Goal: Find specific page/section: Find specific page/section

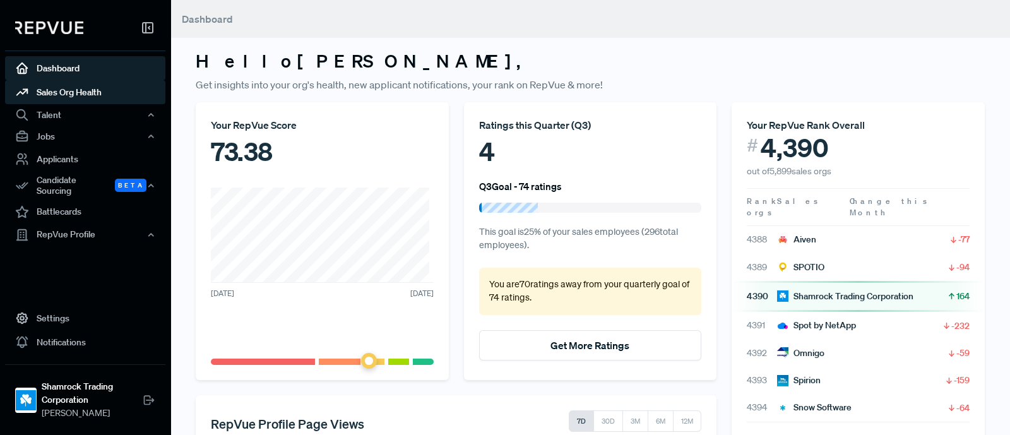
click at [74, 93] on link "Sales Org Health" at bounding box center [85, 92] width 160 height 24
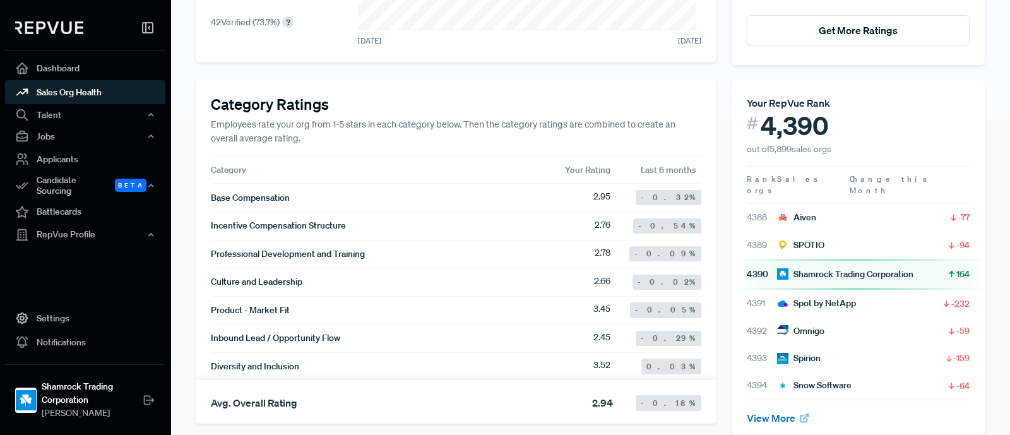
scroll to position [395, 0]
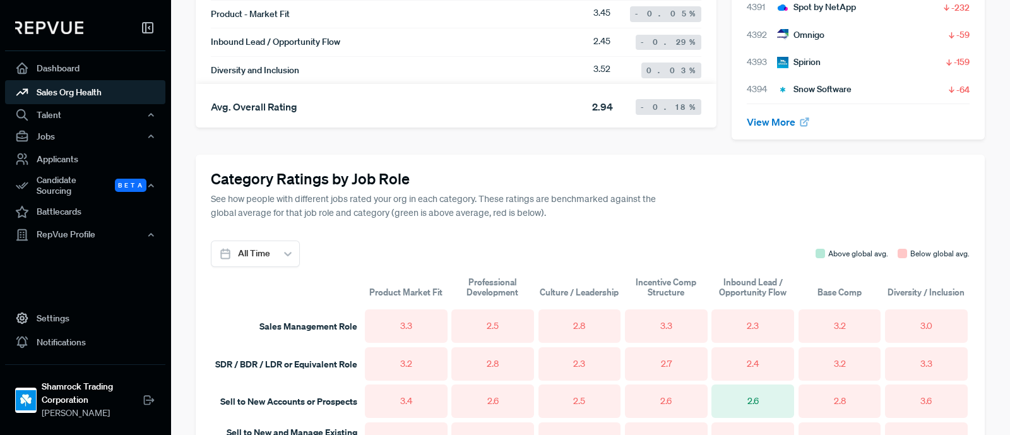
scroll to position [710, 0]
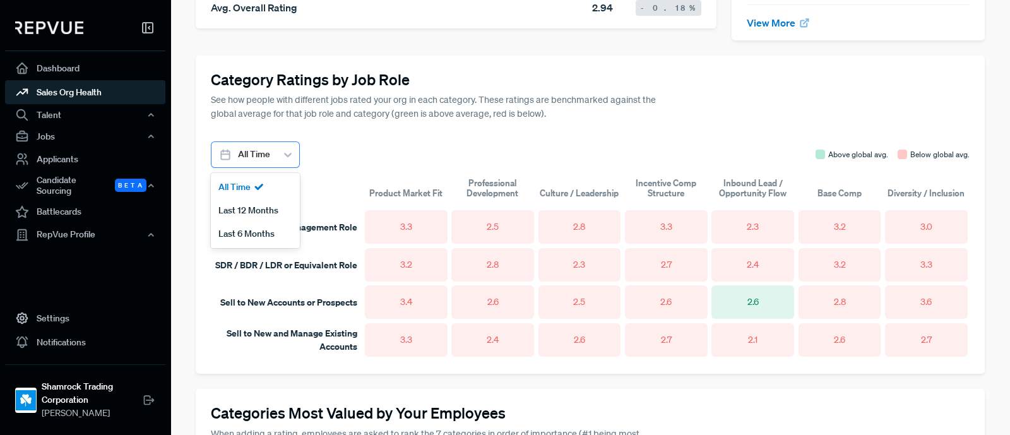
click at [270, 144] on div "All Time" at bounding box center [254, 154] width 45 height 21
click at [268, 224] on div "Last 6 Months" at bounding box center [255, 233] width 89 height 23
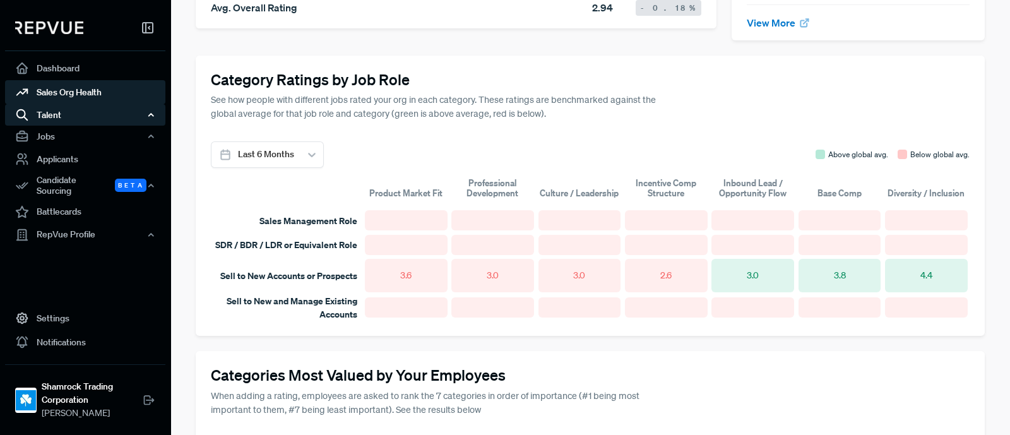
click at [39, 110] on div "Talent" at bounding box center [85, 114] width 160 height 21
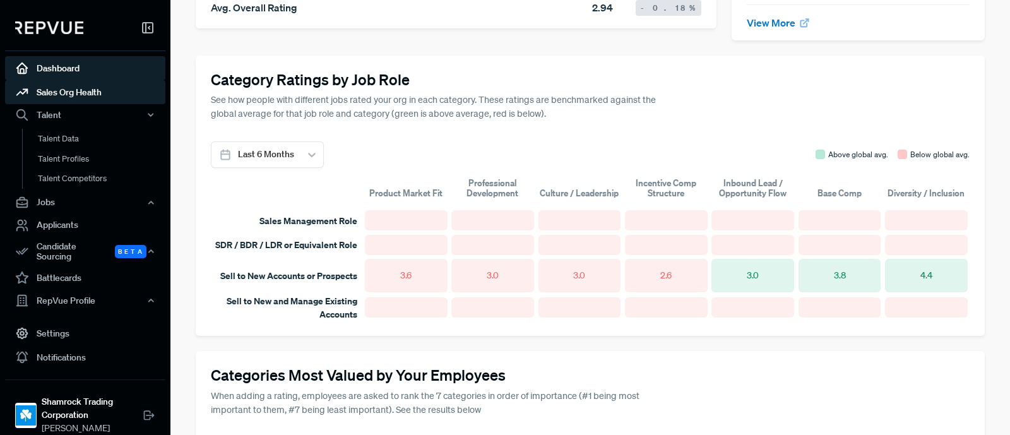
click at [63, 64] on link "Dashboard" at bounding box center [85, 68] width 160 height 24
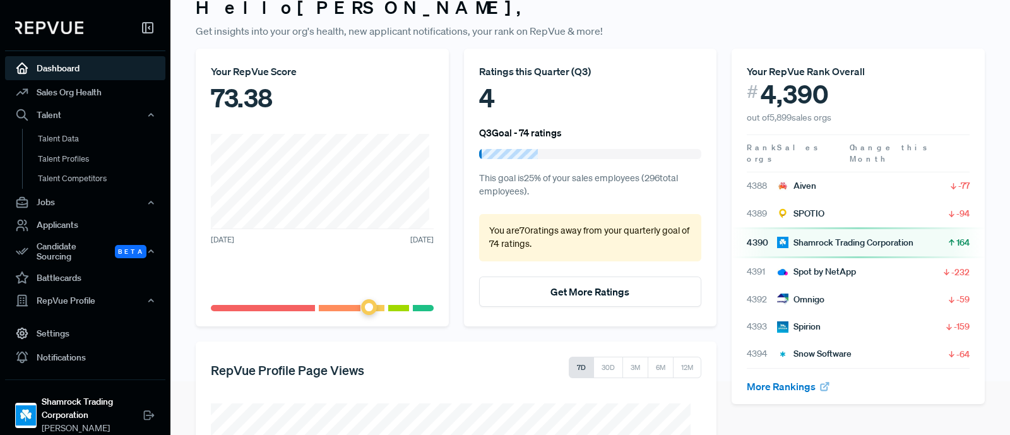
scroll to position [78, 0]
